Goal: Information Seeking & Learning: Learn about a topic

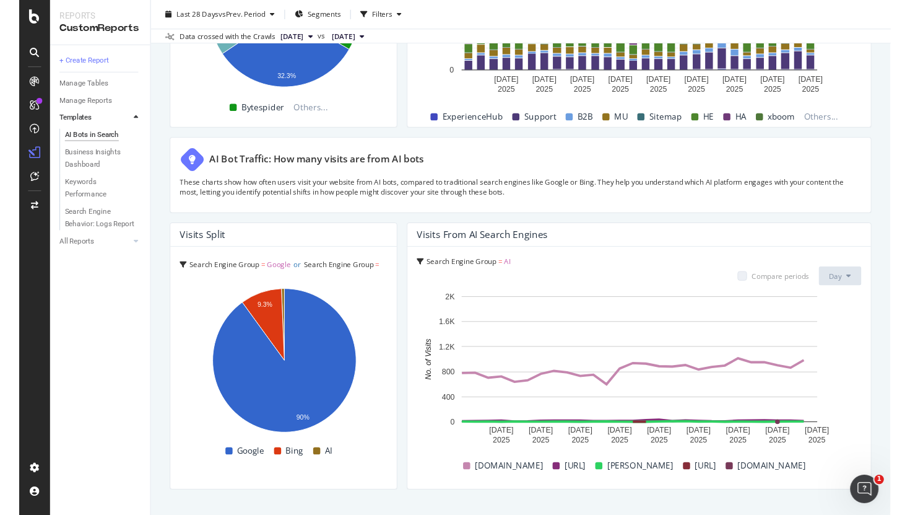
scroll to position [1990, 0]
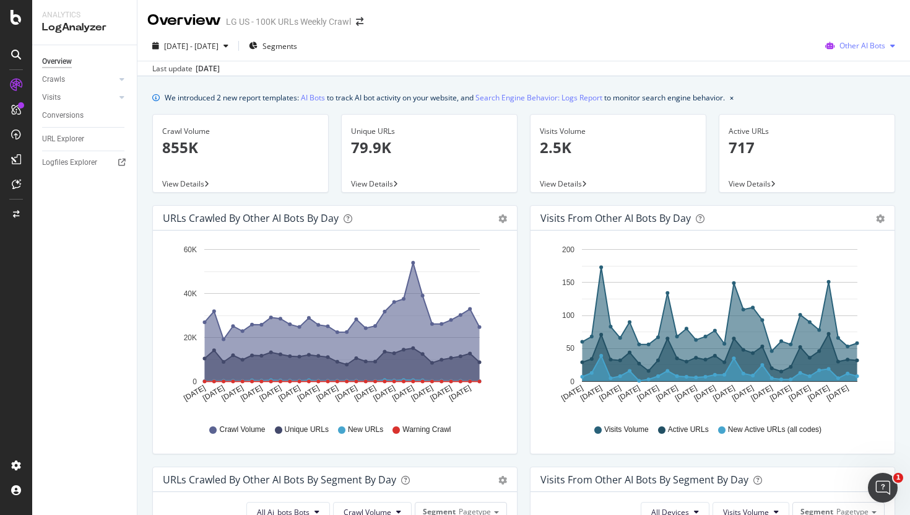
click at [840, 46] on span "Other AI Bots" at bounding box center [863, 45] width 46 height 11
click at [848, 114] on span "OpenAI" at bounding box center [871, 116] width 48 height 11
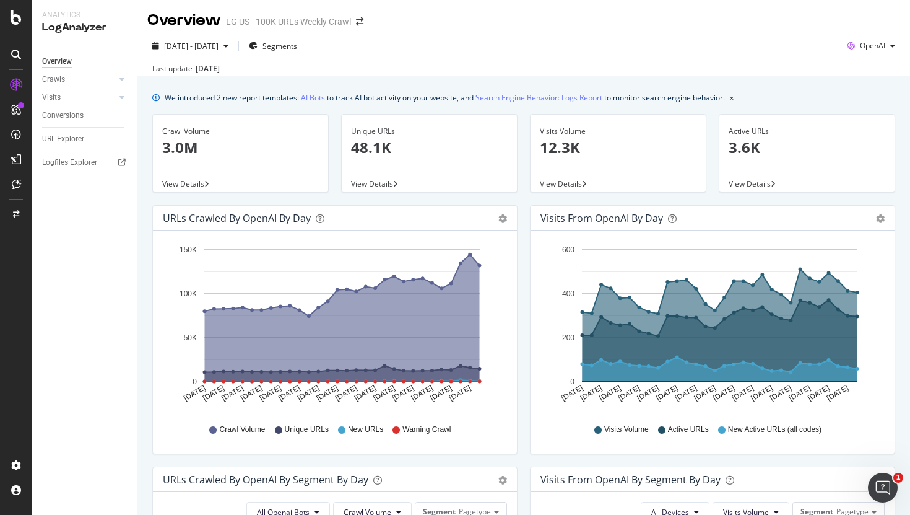
click at [490, 267] on icon "[DATE] [DATE] [DATE] [DATE] [DATE] [DATE] [DATE] [DATE] [DATE] [DATE] [DATE] [D…" at bounding box center [335, 326] width 344 height 172
